Goal: Transaction & Acquisition: Download file/media

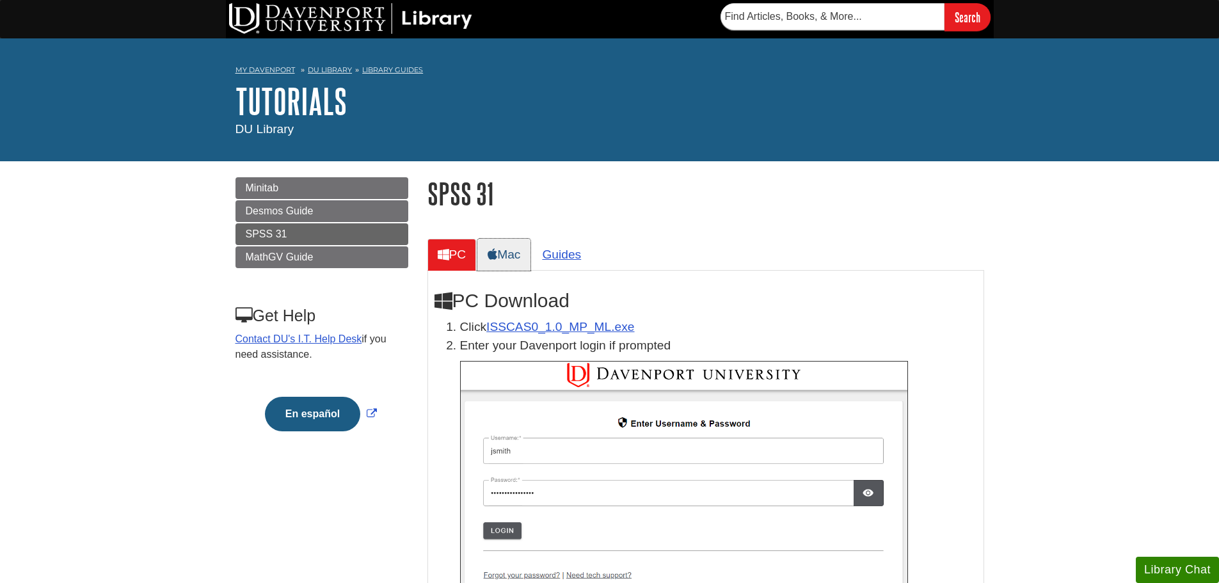
click at [523, 253] on link "Mac" at bounding box center [503, 254] width 53 height 31
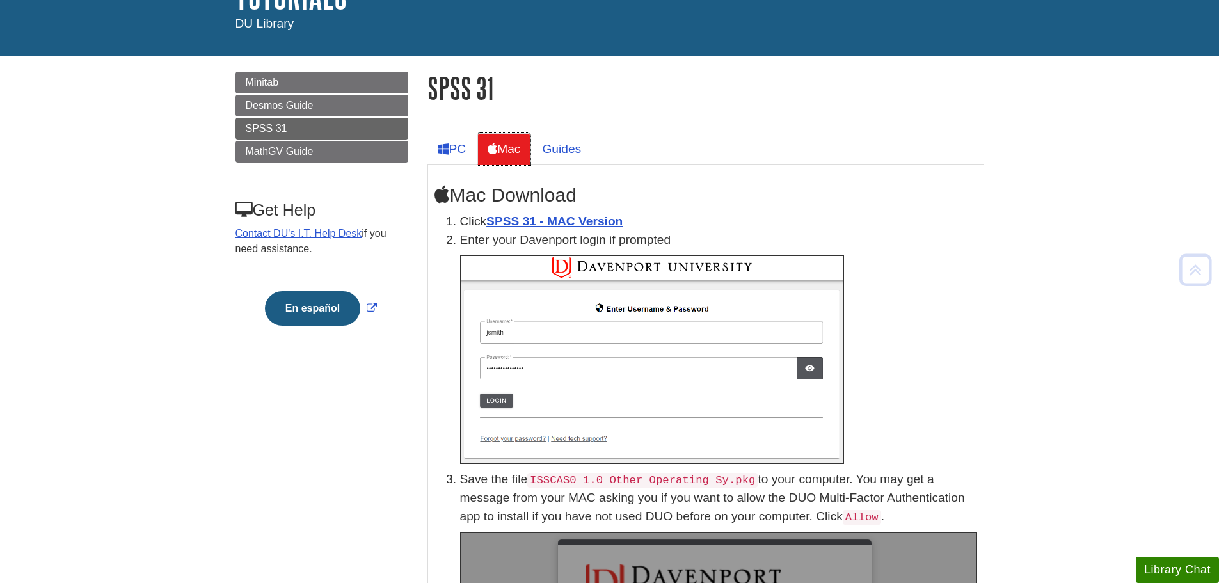
scroll to position [128, 0]
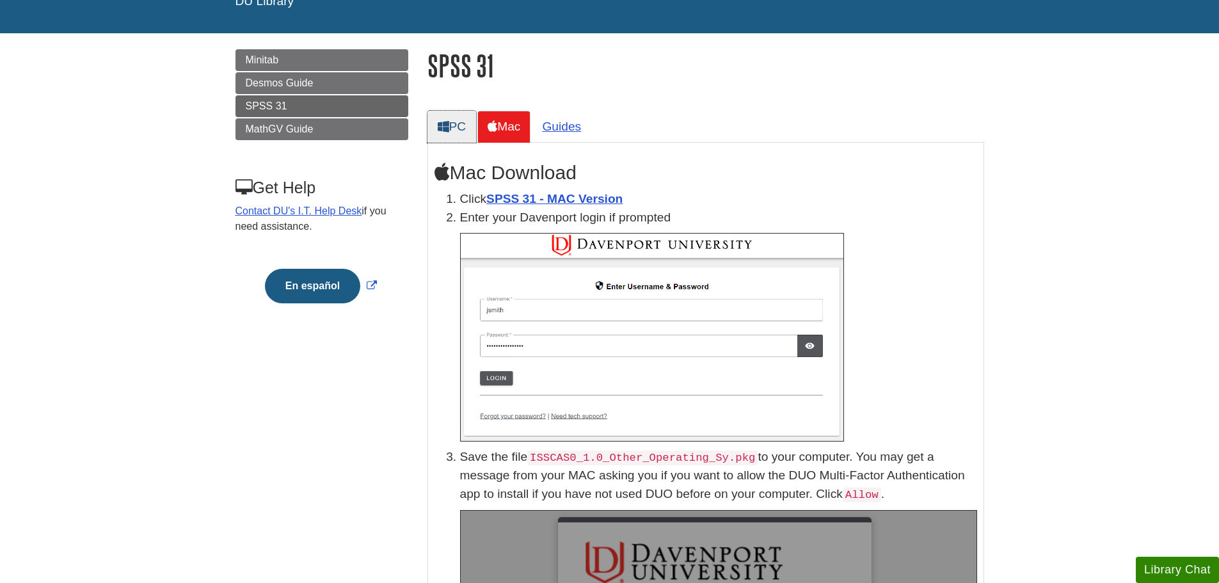
click at [444, 124] on icon at bounding box center [444, 126] width 12 height 12
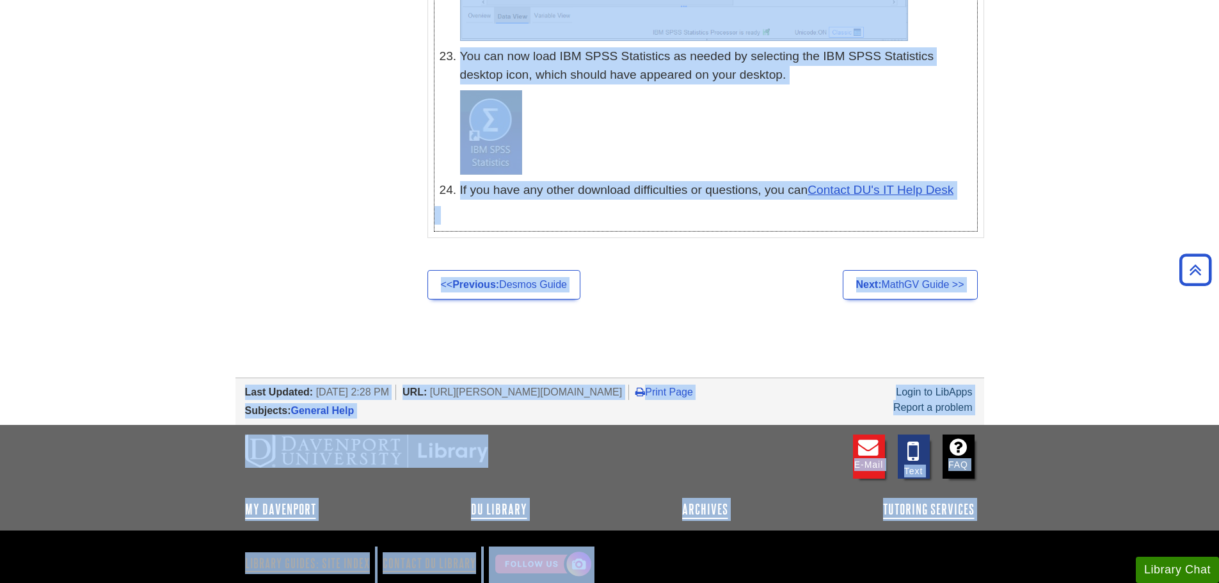
scroll to position [6451, 0]
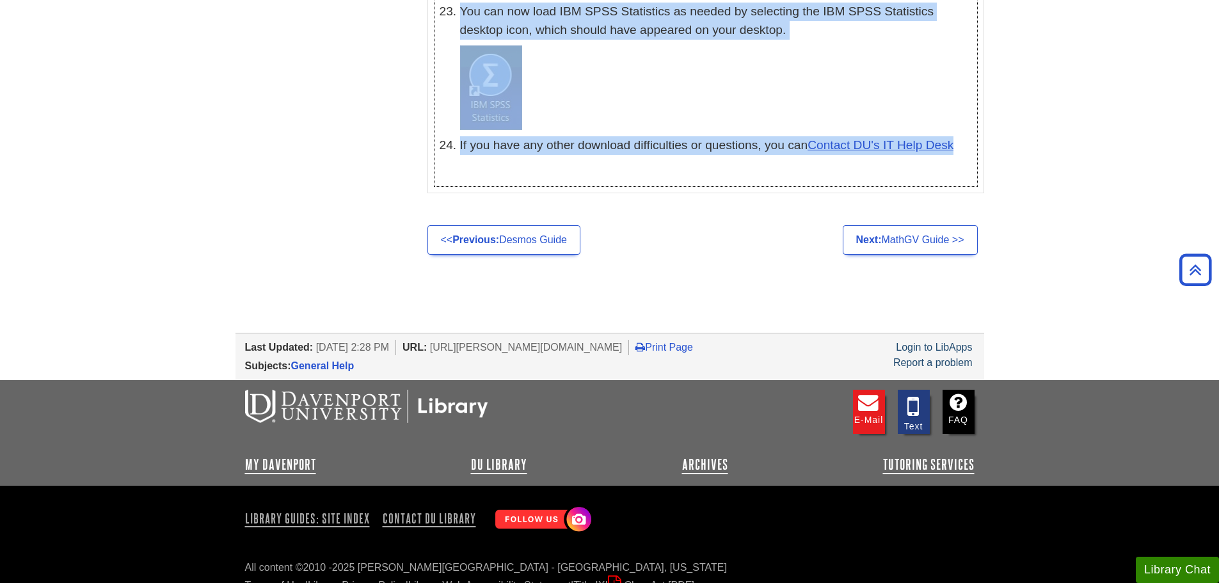
drag, startPoint x: 458, startPoint y: 299, endPoint x: 974, endPoint y: 124, distance: 545.3
click at [974, 136] on li "If you have any other download difficulties or questions, you can Contact DU's …" at bounding box center [718, 145] width 517 height 19
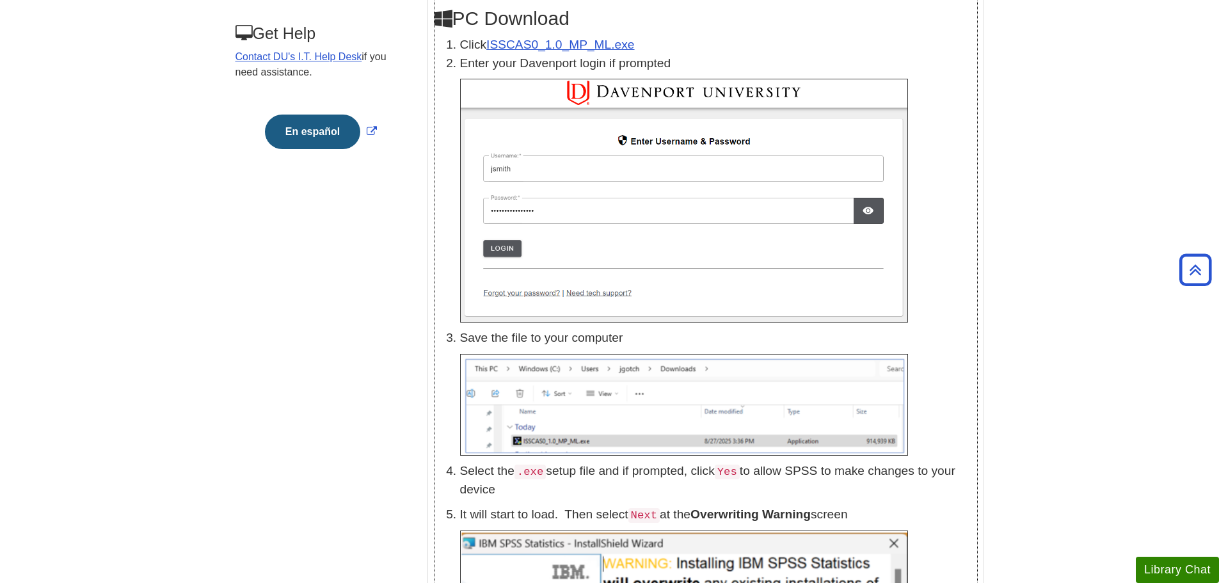
scroll to position [285, 0]
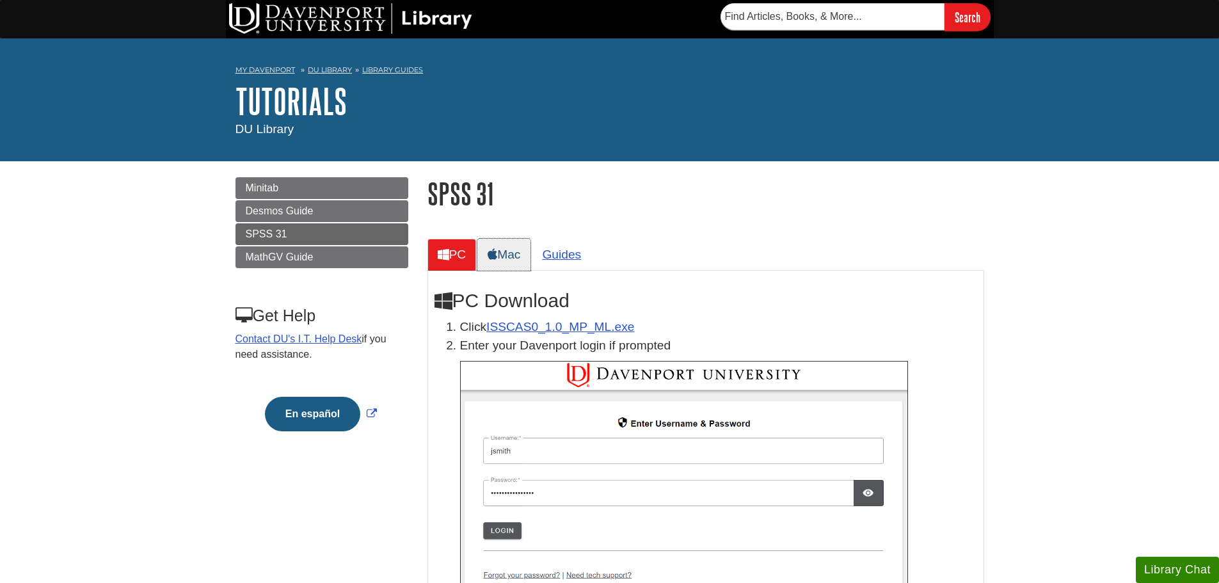
click at [515, 258] on link "Mac" at bounding box center [503, 254] width 53 height 31
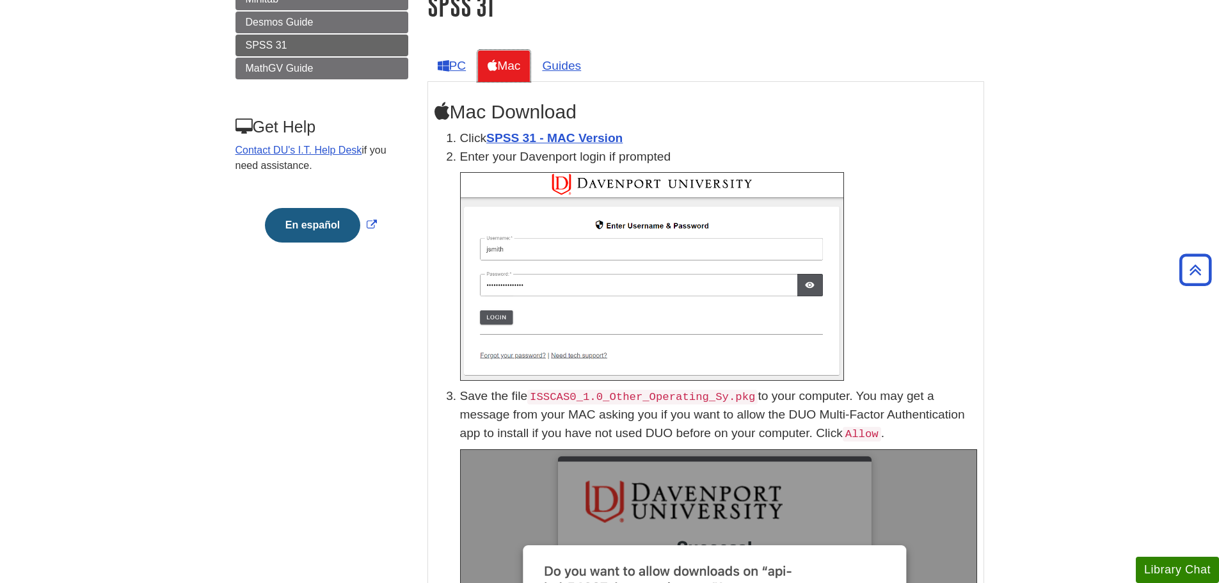
scroll to position [150, 0]
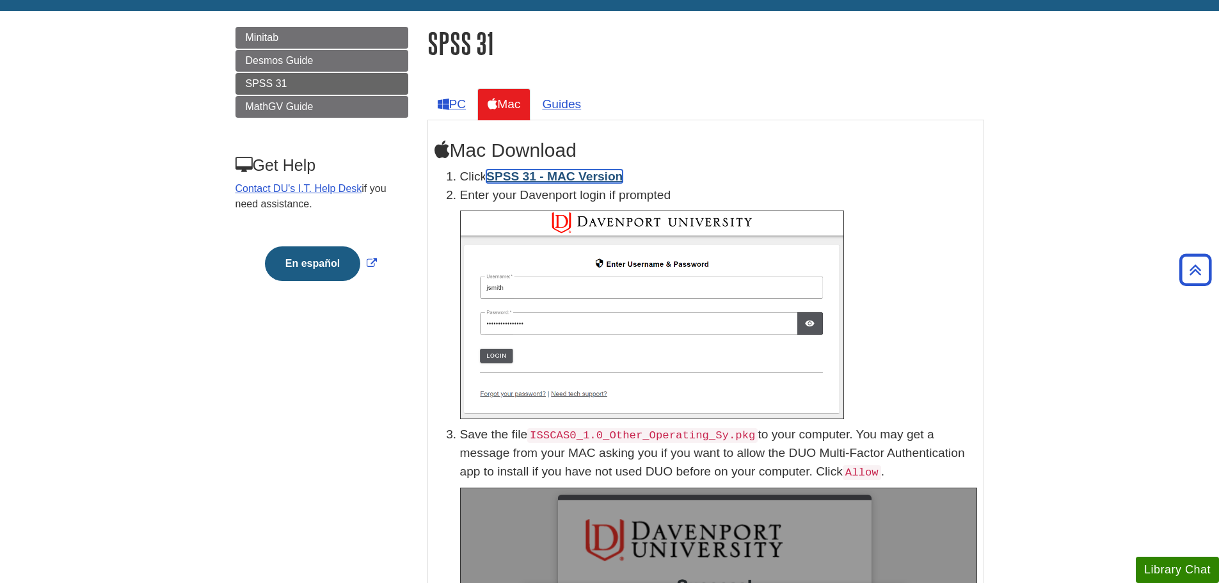
click at [568, 175] on link "SPSS 31 - MAC Version" at bounding box center [554, 176] width 136 height 13
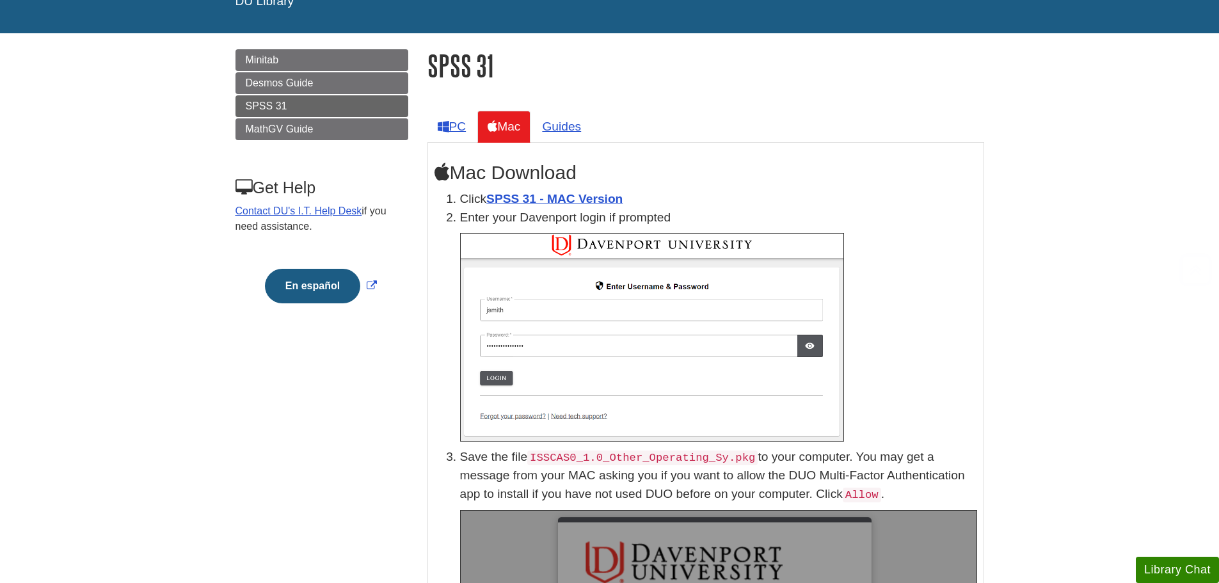
scroll to position [192, 0]
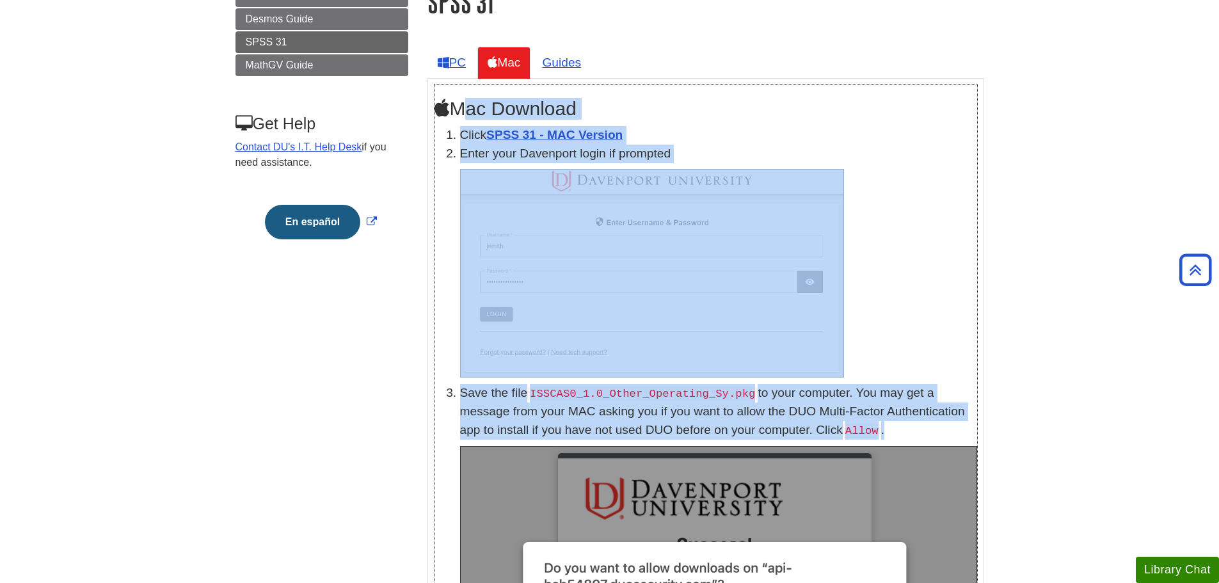
drag, startPoint x: 457, startPoint y: 106, endPoint x: 845, endPoint y: 427, distance: 503.6
click at [846, 426] on p "Save the file ISSCAS0_1.0_Other_Operating_Sy.pkg to your computer. You may get …" at bounding box center [718, 412] width 517 height 56
drag, startPoint x: 844, startPoint y: 434, endPoint x: 461, endPoint y: 110, distance: 501.7
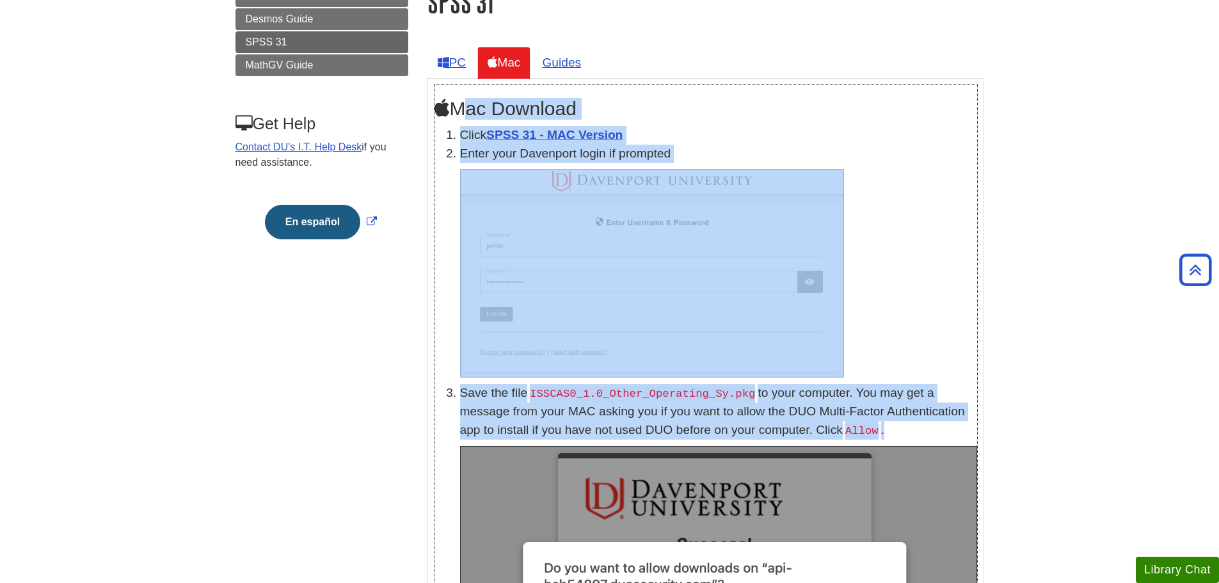
click at [461, 110] on h2 "Mac Download" at bounding box center [705, 109] width 543 height 22
drag, startPoint x: 458, startPoint y: 107, endPoint x: 861, endPoint y: 436, distance: 520.1
click at [942, 353] on p at bounding box center [718, 273] width 517 height 209
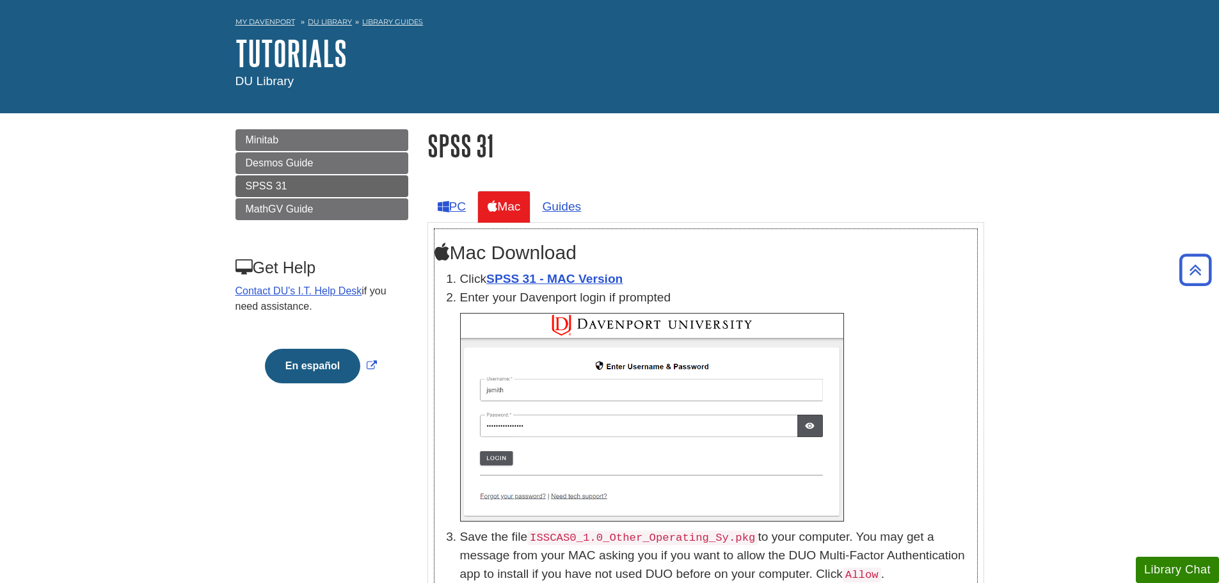
scroll to position [24, 0]
